Goal: Transaction & Acquisition: Purchase product/service

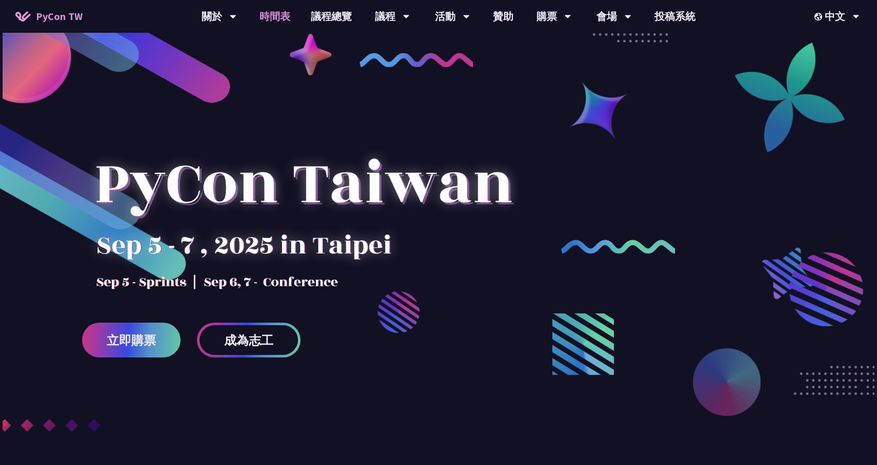
click at [280, 9] on link "時間表" at bounding box center [274, 16] width 51 height 33
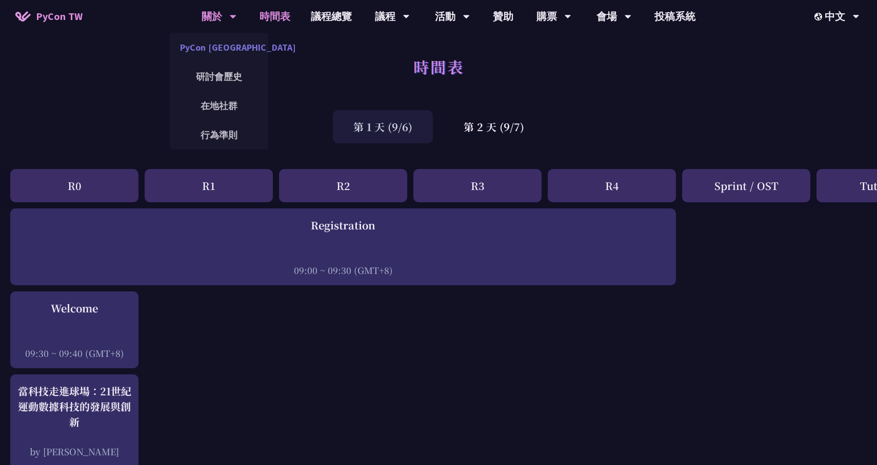
click at [234, 51] on link "PyCon [GEOGRAPHIC_DATA]" at bounding box center [219, 47] width 98 height 24
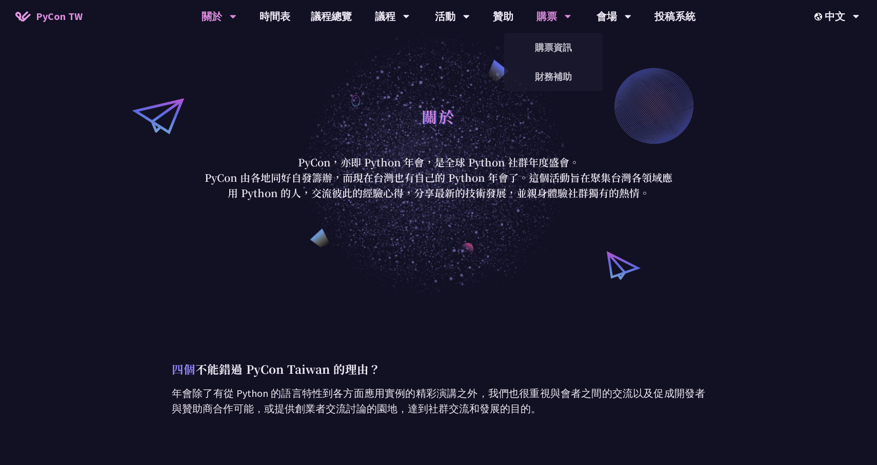
click at [410, 10] on div "購票" at bounding box center [392, 16] width 35 height 33
click at [410, 15] on div "購票" at bounding box center [392, 16] width 35 height 33
click at [553, 51] on link "購票資訊" at bounding box center [553, 47] width 98 height 24
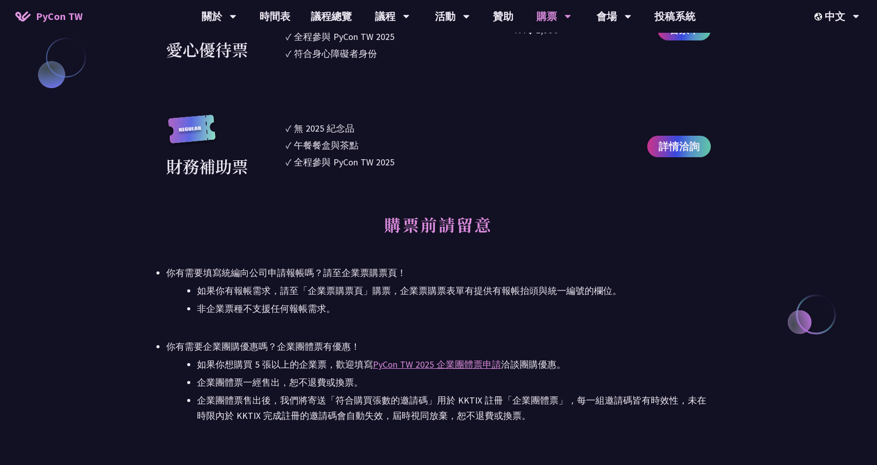
scroll to position [1088, 0]
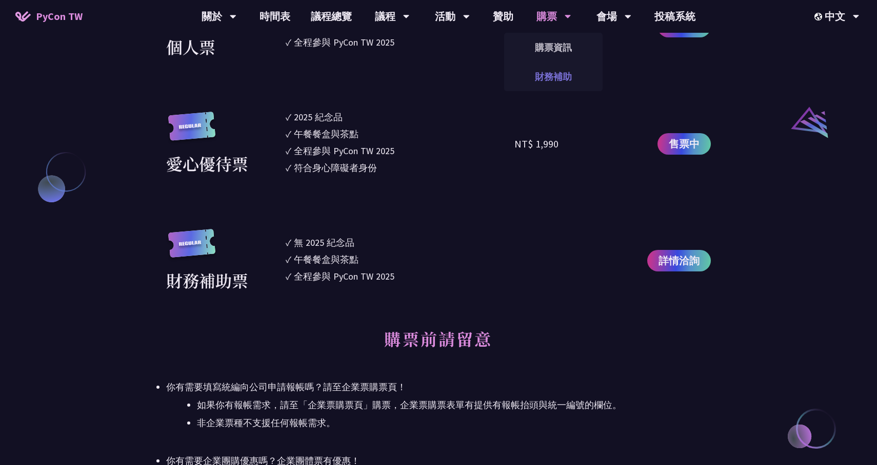
click at [543, 66] on link "財務補助" at bounding box center [553, 77] width 98 height 24
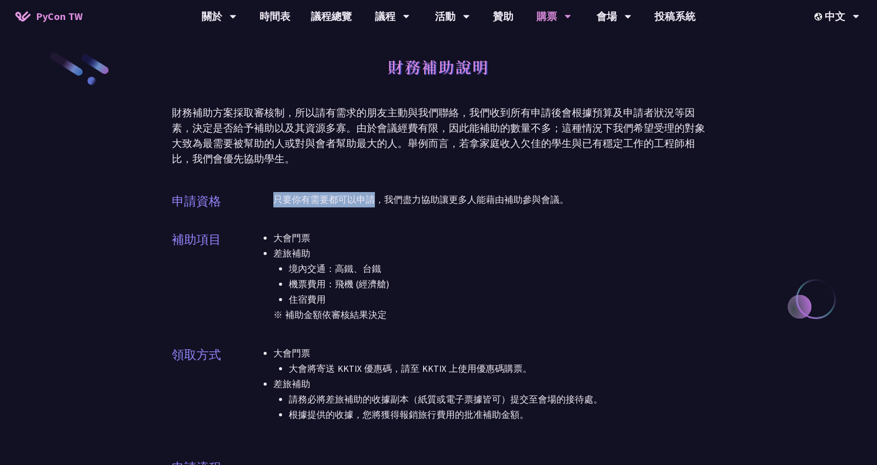
drag, startPoint x: 380, startPoint y: 204, endPoint x: 622, endPoint y: 186, distance: 242.6
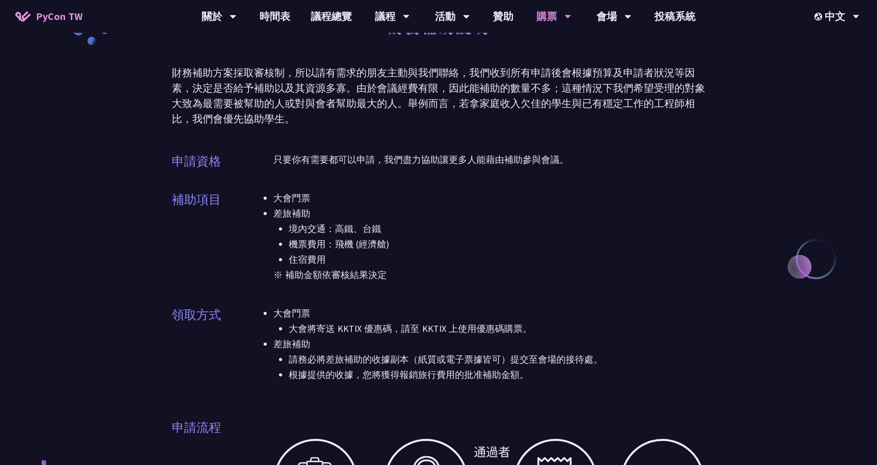
scroll to position [66, 0]
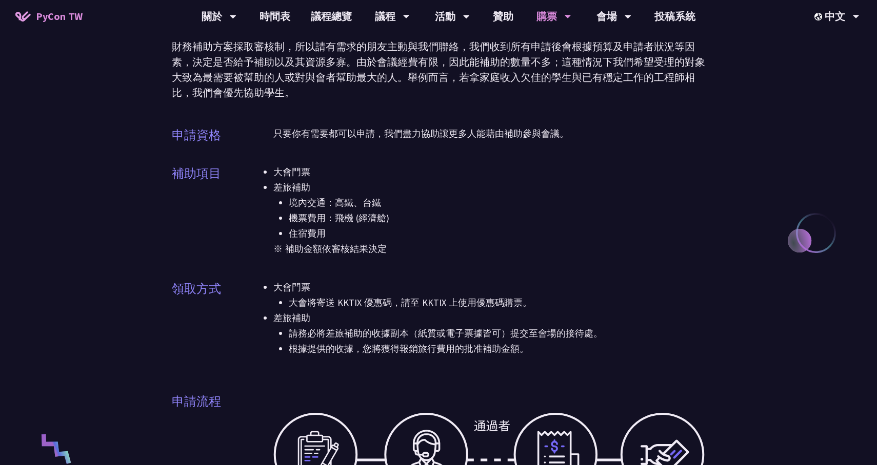
drag, startPoint x: 338, startPoint y: 307, endPoint x: 480, endPoint y: 307, distance: 142.0
click at [480, 307] on li "大會將寄送 KKTIX 優惠碼，請至 KKTIX 上使用優惠碼購票。" at bounding box center [497, 302] width 416 height 15
click at [464, 325] on li "差旅補助 請[PERSON_NAME]將差旅補助的收據副本（紙質或電子票據皆可）提交至會場的接待處。 根據提供的收據，您將獲得報銷旅行費用的批准補助金額。" at bounding box center [489, 334] width 432 height 46
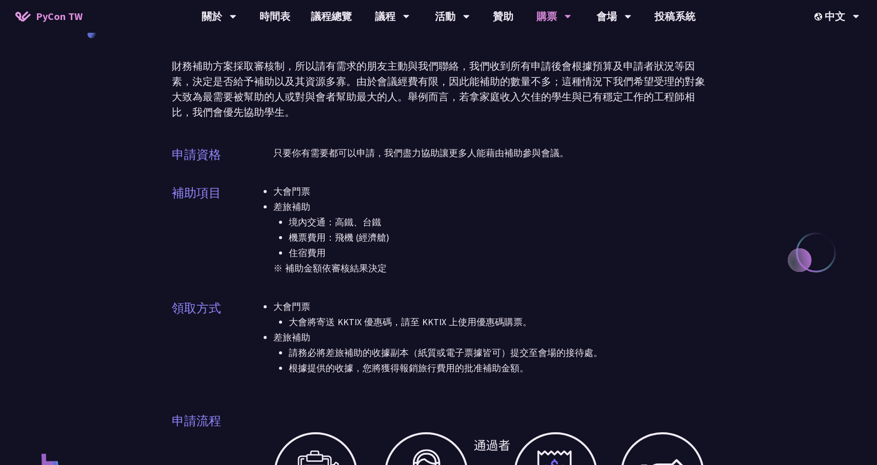
scroll to position [0, 0]
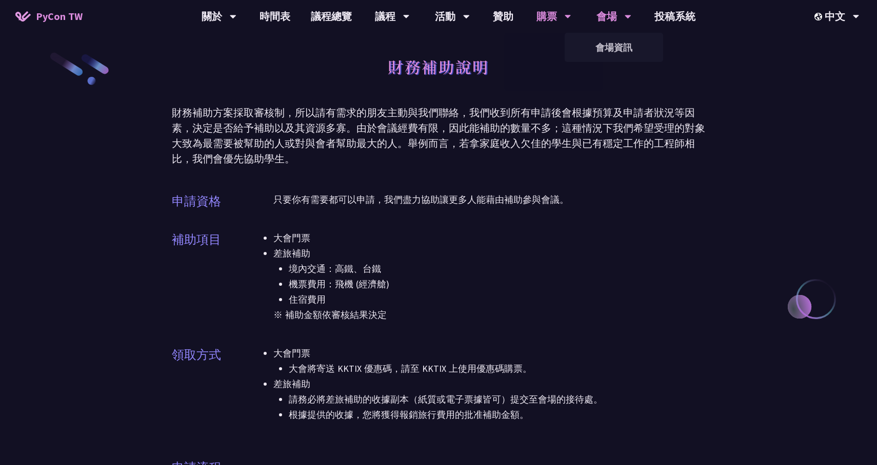
click at [236, 12] on div "會場" at bounding box center [218, 16] width 35 height 33
click at [367, 105] on div "財務補助方案採取審核制，所以請有需求的朋友主動與我們聯絡，我們收到所有申請後會根據預算及申請者狀況等因素，決定是否給予補助以及其資源多寡。由於會議經費有限，因…" at bounding box center [438, 136] width 533 height 62
click at [339, 10] on link "議程總覽" at bounding box center [331, 16] width 62 height 33
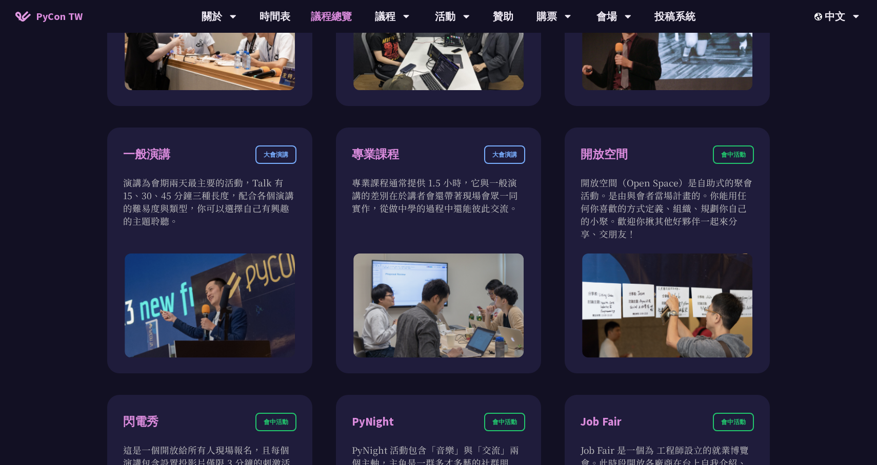
scroll to position [349, 0]
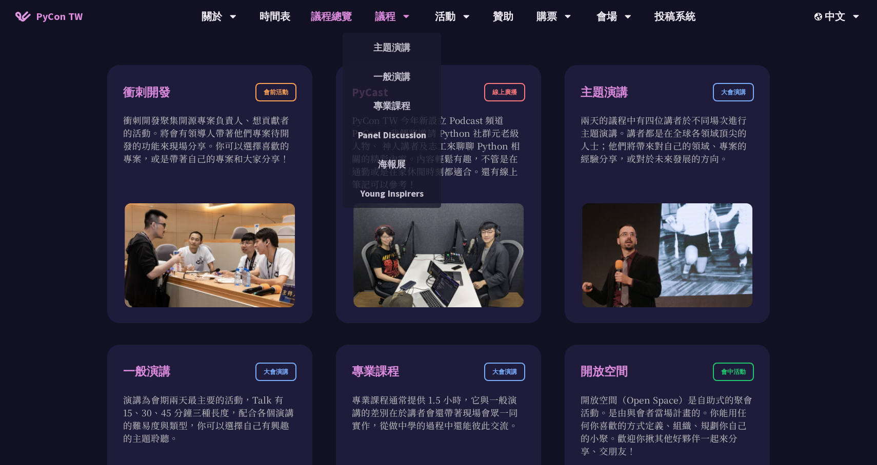
click at [236, 25] on div "議程" at bounding box center [218, 16] width 35 height 33
click at [236, 16] on div "議程" at bounding box center [218, 16] width 35 height 33
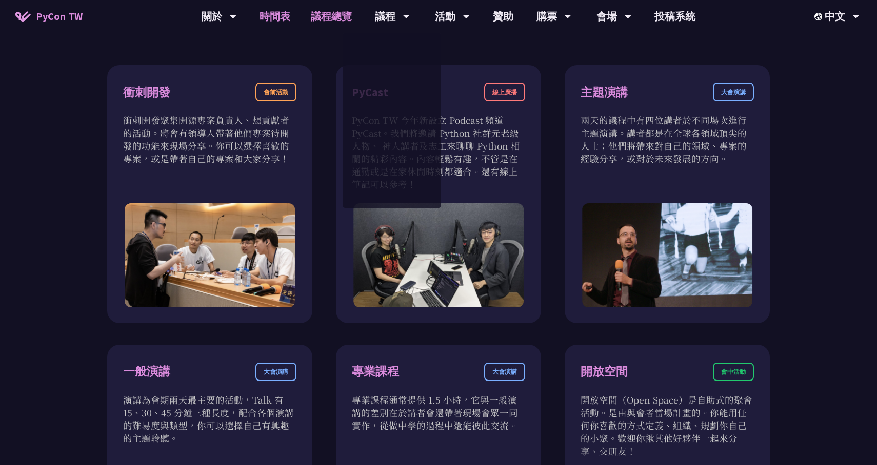
click at [274, 14] on link "時間表" at bounding box center [274, 16] width 51 height 33
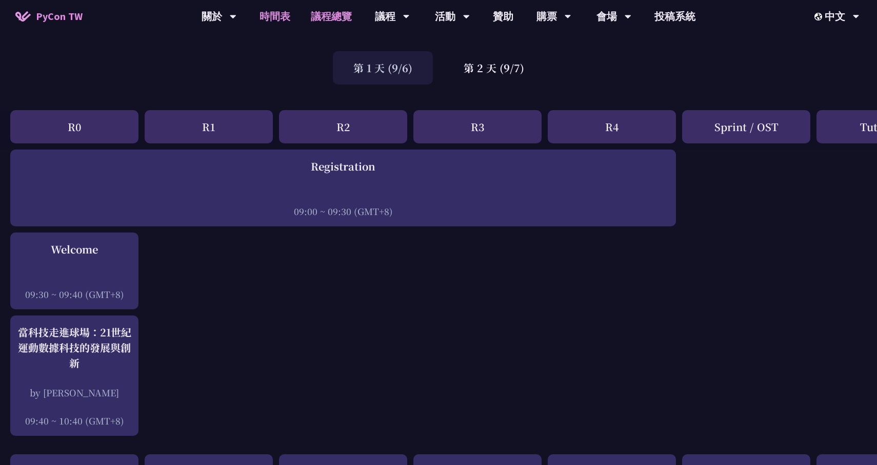
scroll to position [104, 0]
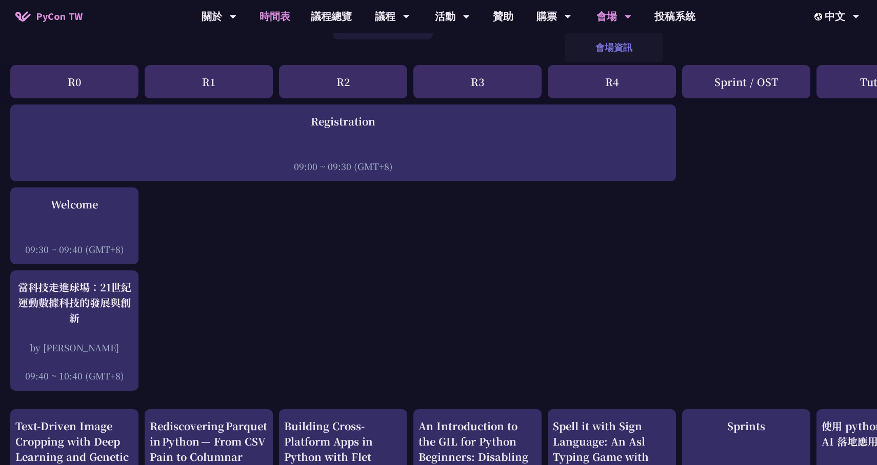
click at [616, 50] on link "會場資訊" at bounding box center [613, 47] width 98 height 24
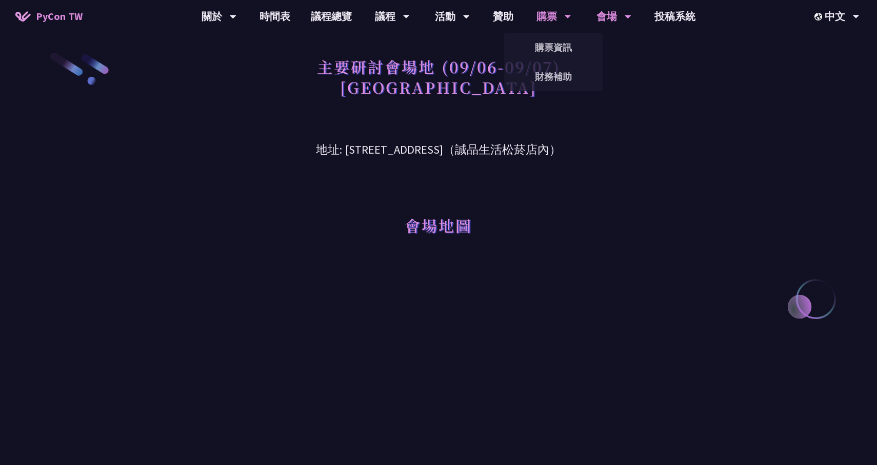
click at [236, 16] on div "購票" at bounding box center [218, 16] width 35 height 33
click at [537, 53] on link "購票資訊" at bounding box center [553, 47] width 98 height 24
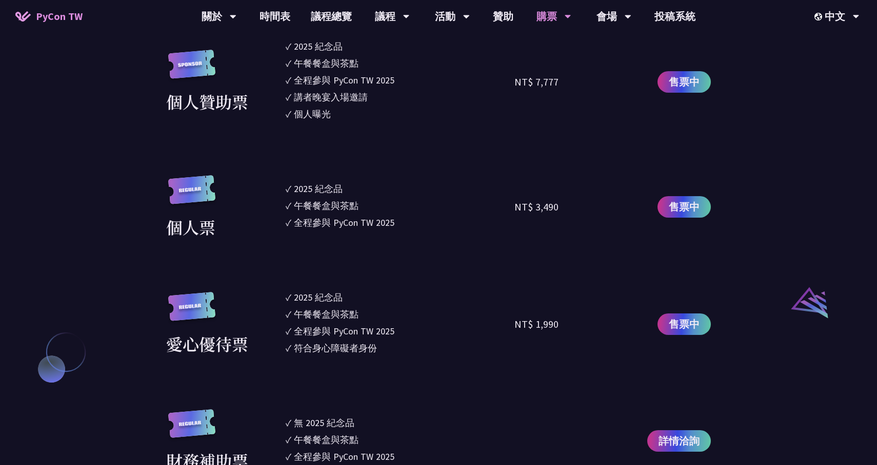
scroll to position [883, 0]
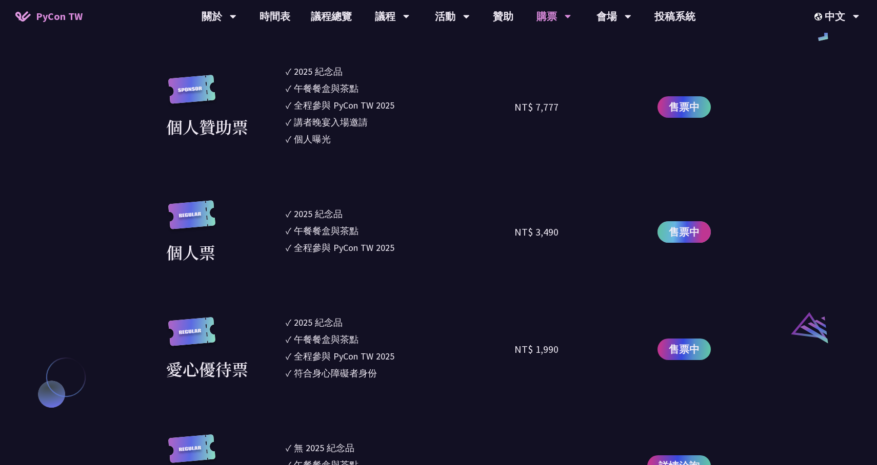
click at [674, 228] on span "售票中" at bounding box center [683, 232] width 31 height 15
click at [694, 223] on link "售票中" at bounding box center [683, 232] width 53 height 22
